Goal: Task Accomplishment & Management: Use online tool/utility

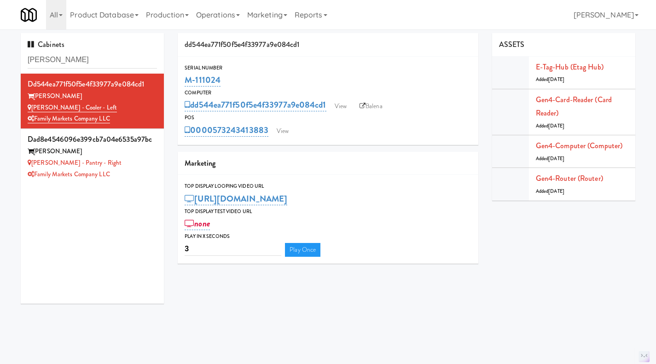
scroll to position [16, 0]
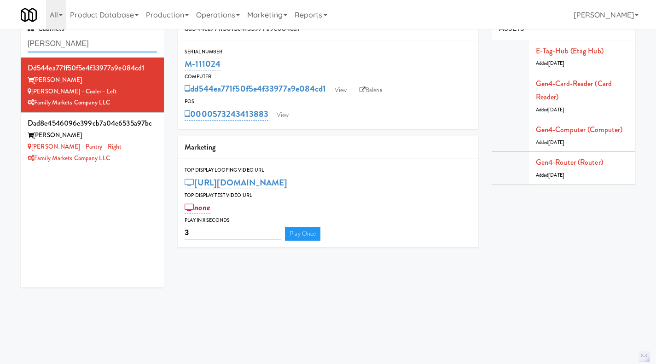
click at [73, 46] on input "[PERSON_NAME]" at bounding box center [92, 43] width 129 height 17
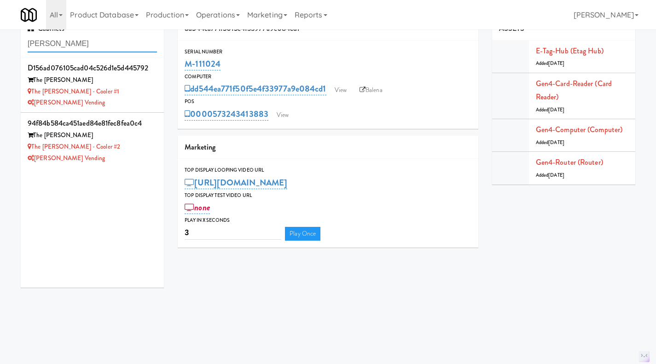
type input "[PERSON_NAME]"
click at [116, 151] on div "The [PERSON_NAME] - Cooler #2" at bounding box center [92, 147] width 129 height 12
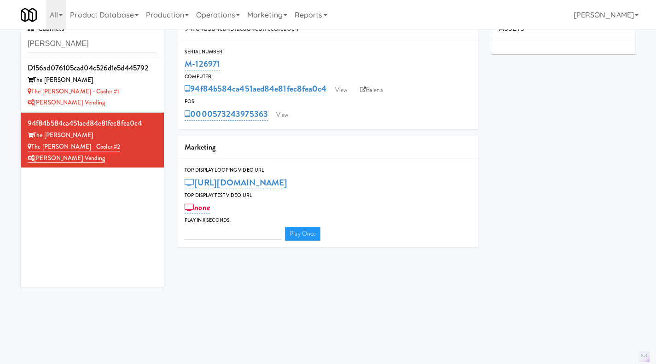
type input "3"
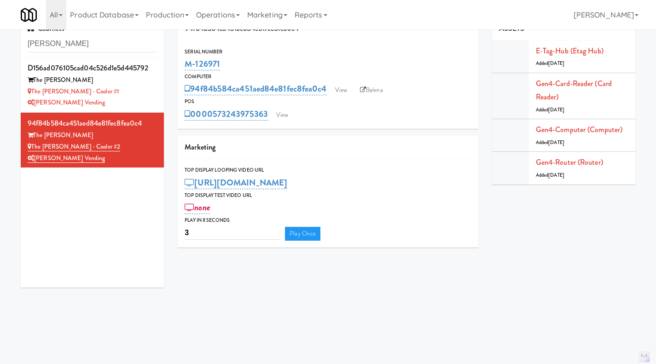
drag, startPoint x: 237, startPoint y: 66, endPoint x: 184, endPoint y: 63, distance: 53.5
click at [184, 63] on div "Serial Number M-126971" at bounding box center [328, 59] width 301 height 25
copy link "M-126971"
drag, startPoint x: 96, startPoint y: 147, endPoint x: 33, endPoint y: 148, distance: 63.6
click at [33, 148] on div "The [PERSON_NAME] - Cooler #2" at bounding box center [92, 147] width 129 height 12
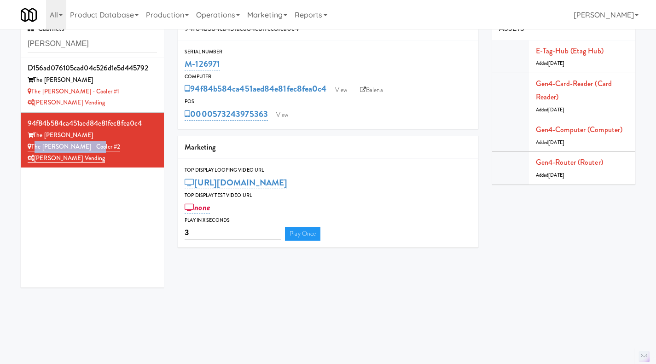
copy link "The [PERSON_NAME] - Cooler #2"
click at [242, 65] on div "M-126971" at bounding box center [328, 64] width 287 height 16
drag, startPoint x: 229, startPoint y: 62, endPoint x: 185, endPoint y: 66, distance: 43.9
click at [185, 66] on div "M-126971" at bounding box center [328, 64] width 287 height 16
copy link "M-126971"
